Goal: Navigation & Orientation: Find specific page/section

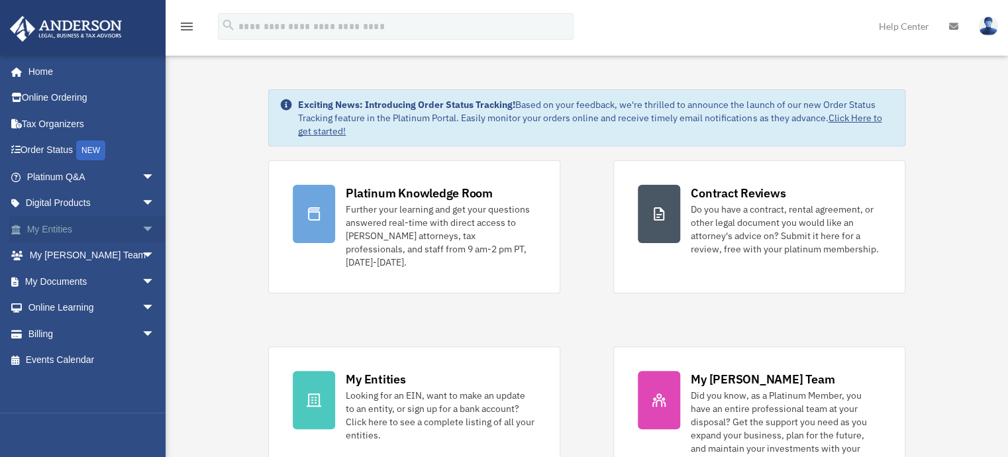
click at [142, 226] on span "arrow_drop_down" at bounding box center [155, 229] width 26 height 27
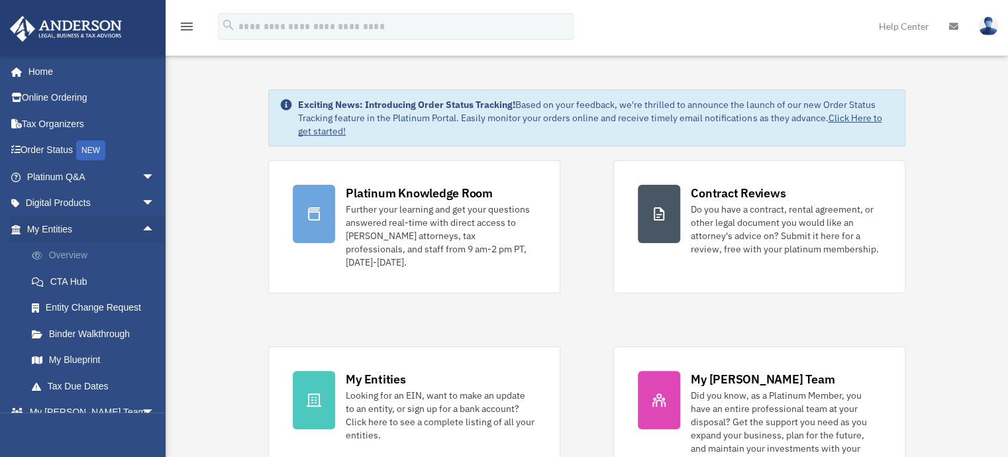
click at [103, 258] on link "Overview" at bounding box center [97, 255] width 156 height 26
click at [71, 251] on link "Overview" at bounding box center [97, 255] width 156 height 26
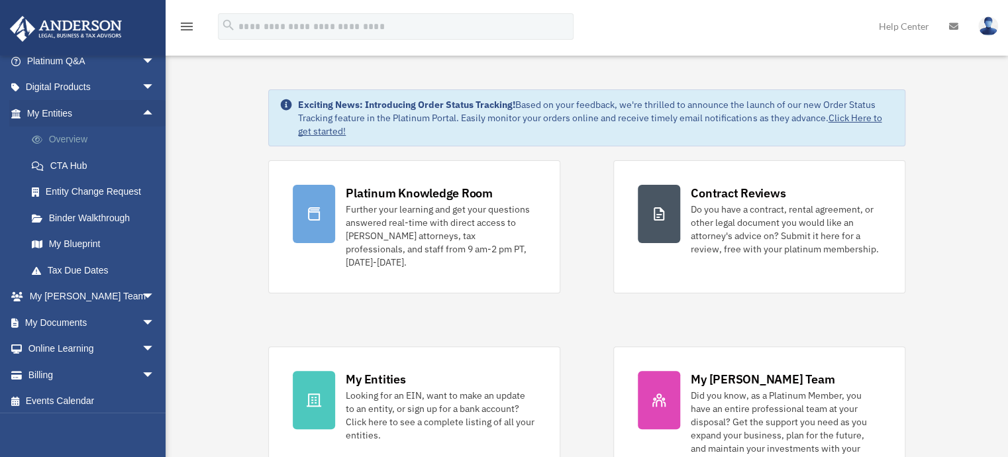
scroll to position [120, 0]
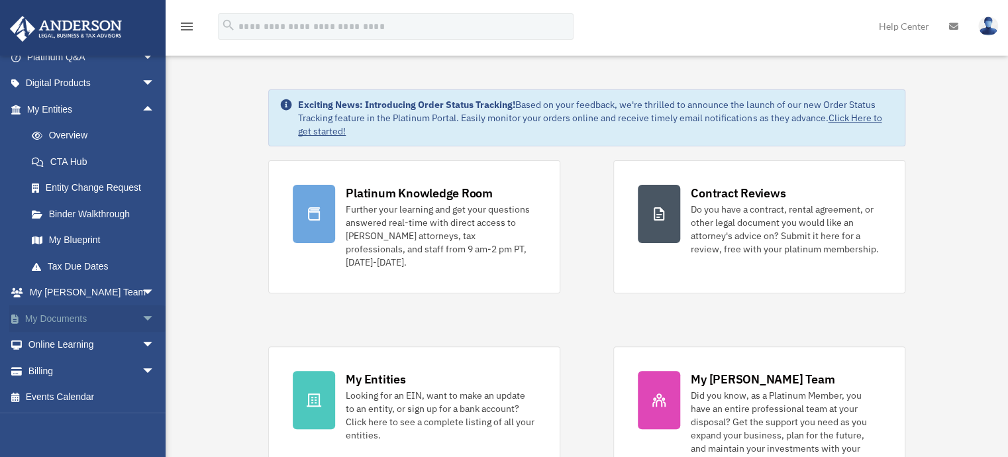
click at [122, 316] on link "My Documents arrow_drop_down" at bounding box center [91, 318] width 165 height 26
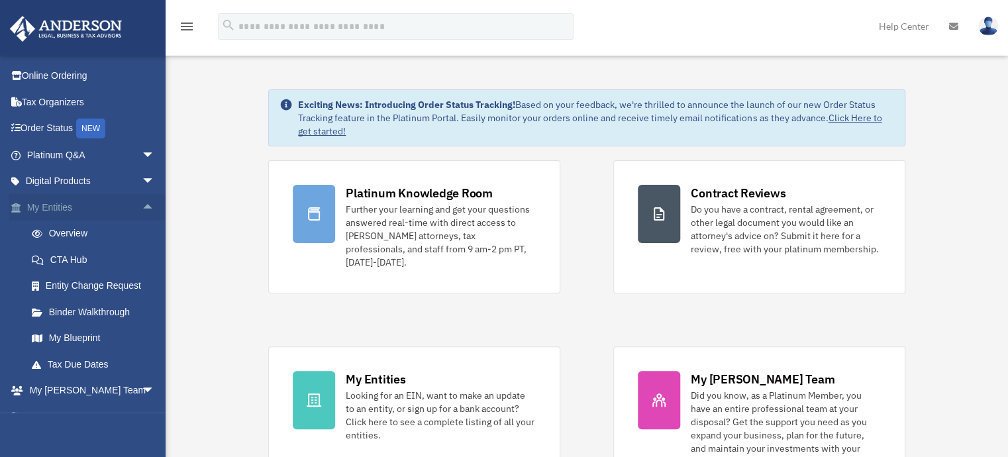
scroll to position [0, 0]
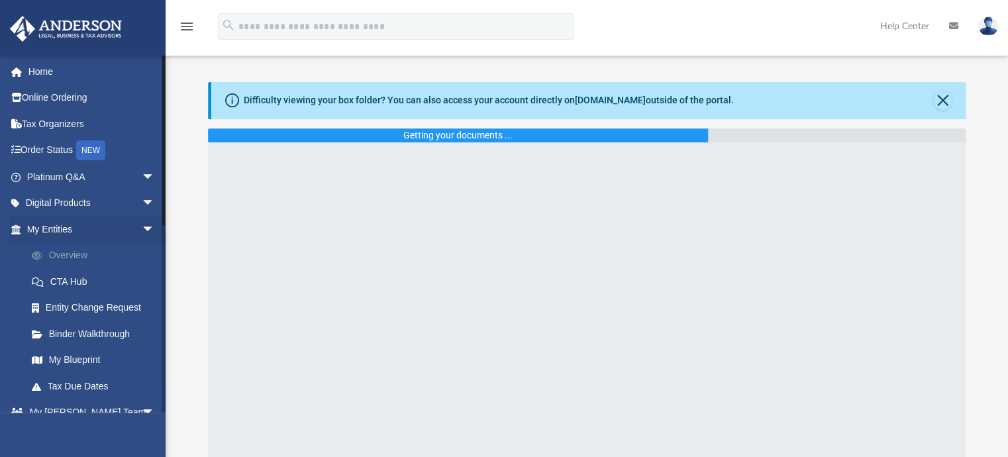
click at [85, 258] on link "Overview" at bounding box center [97, 255] width 156 height 26
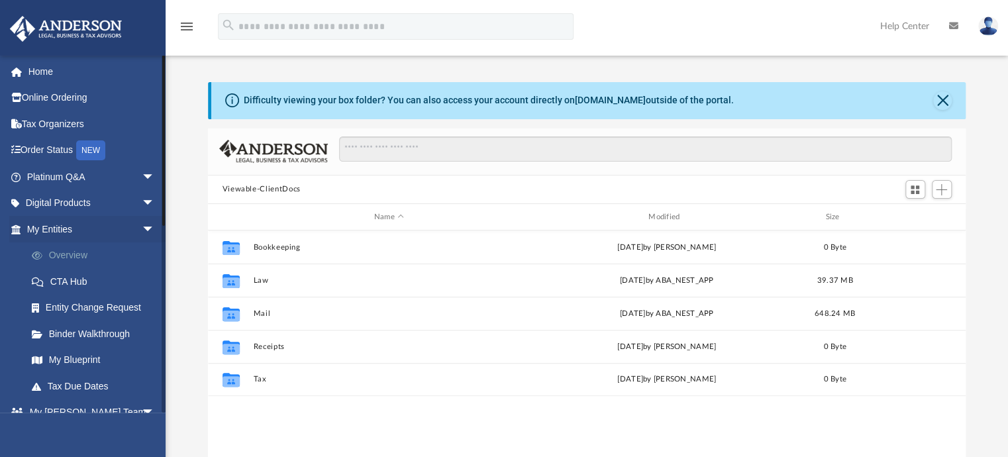
scroll to position [291, 747]
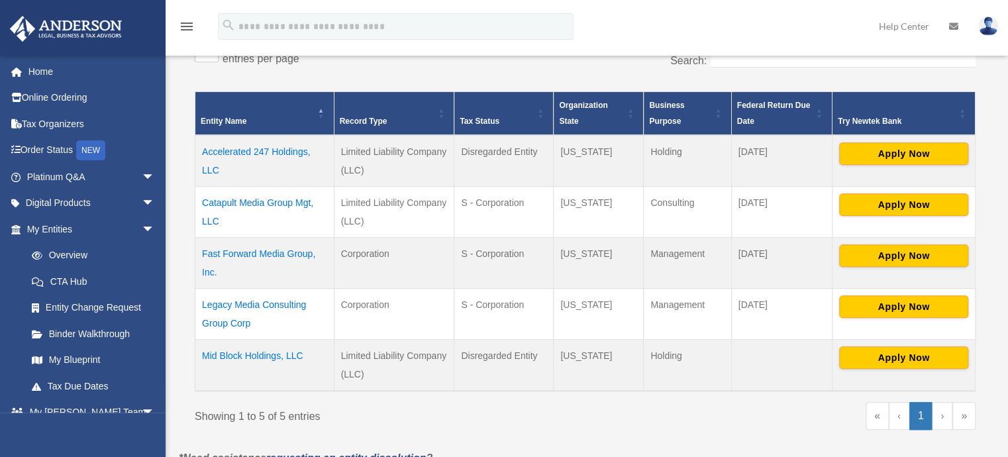
scroll to position [265, 0]
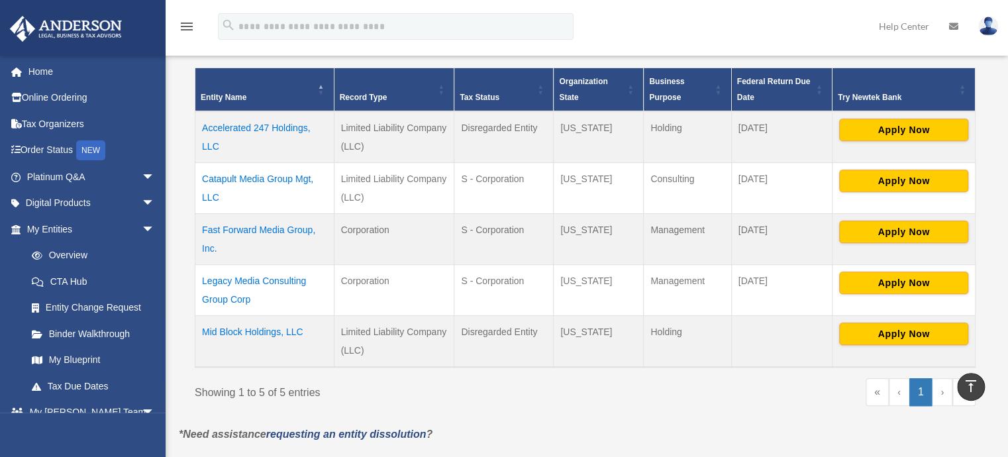
click at [220, 49] on div "menu search Site Menu add [PERSON_NAME][EMAIL_ADDRESS][DOMAIN_NAME] My Profile …" at bounding box center [504, 32] width 988 height 45
